Goal: Task Accomplishment & Management: Manage account settings

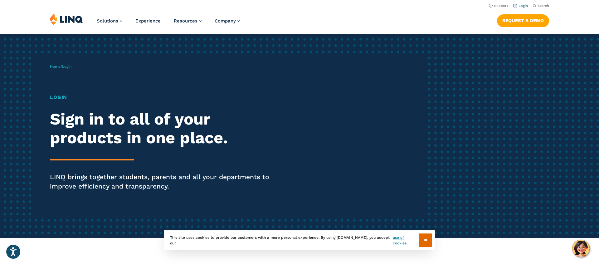
click at [520, 7] on link "Login" at bounding box center [521, 6] width 15 height 4
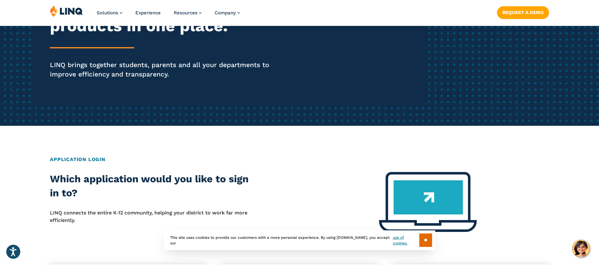
scroll to position [113, 0]
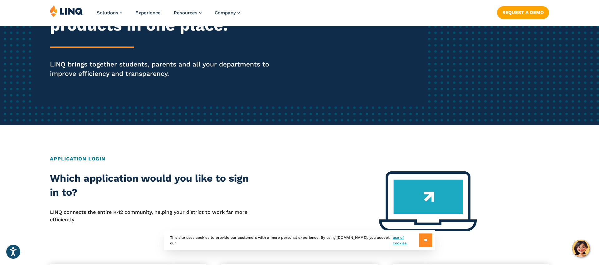
click at [428, 240] on input "**" at bounding box center [426, 240] width 13 height 13
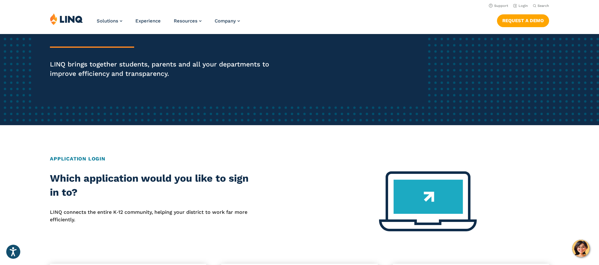
scroll to position [0, 0]
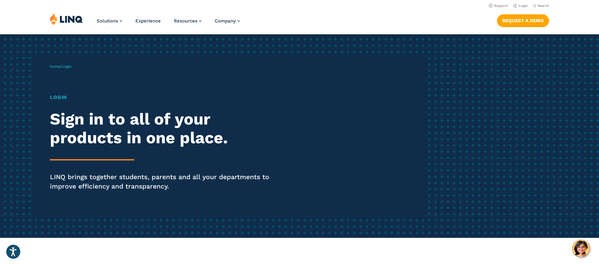
click at [71, 67] on span "Login" at bounding box center [66, 66] width 9 height 4
click at [58, 98] on h1 "Login" at bounding box center [165, 97] width 231 height 7
